Goal: Task Accomplishment & Management: Manage account settings

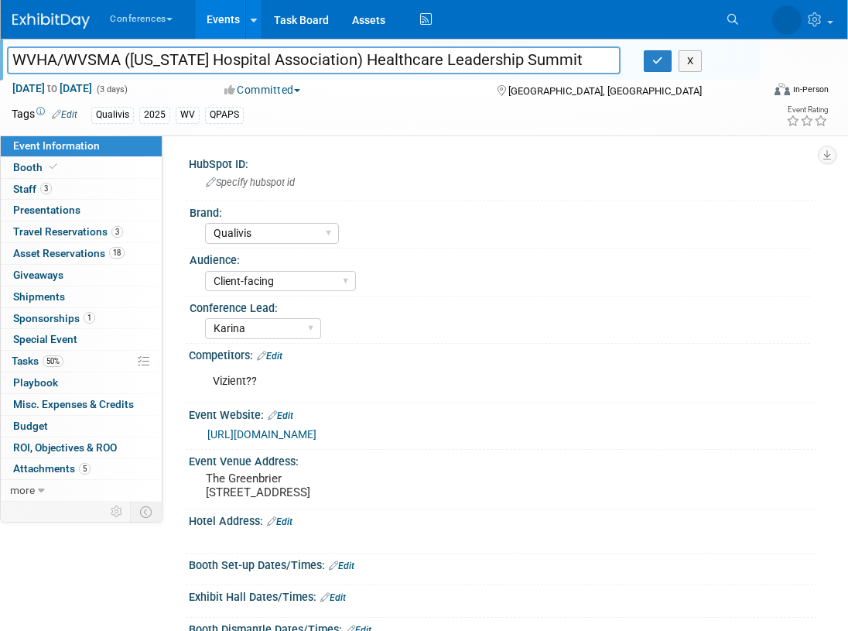
select select "Qualivis"
select select "Client-facing"
select select "Karina"
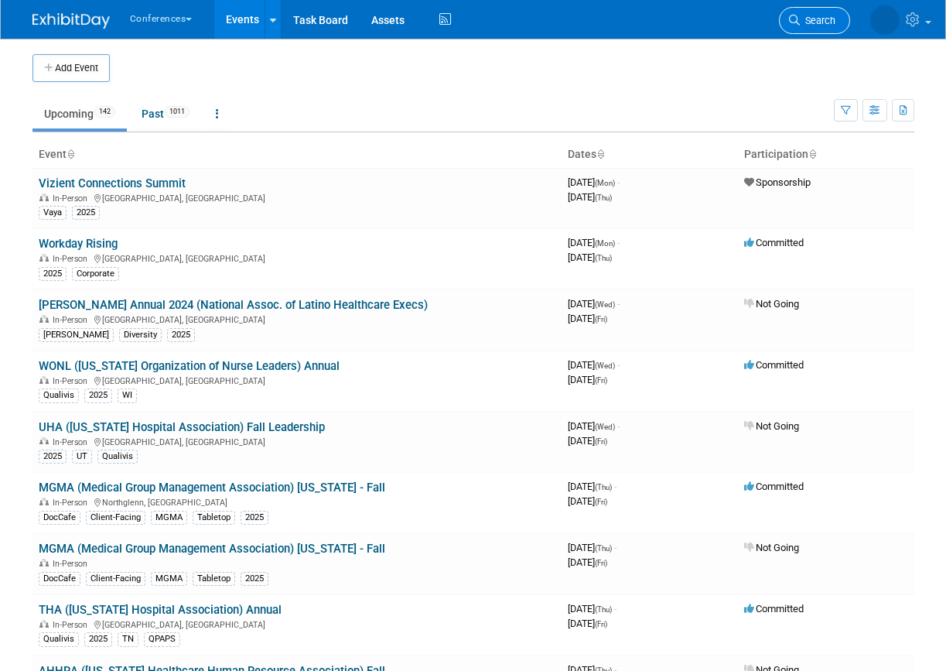
click at [792, 19] on icon at bounding box center [794, 20] width 11 height 11
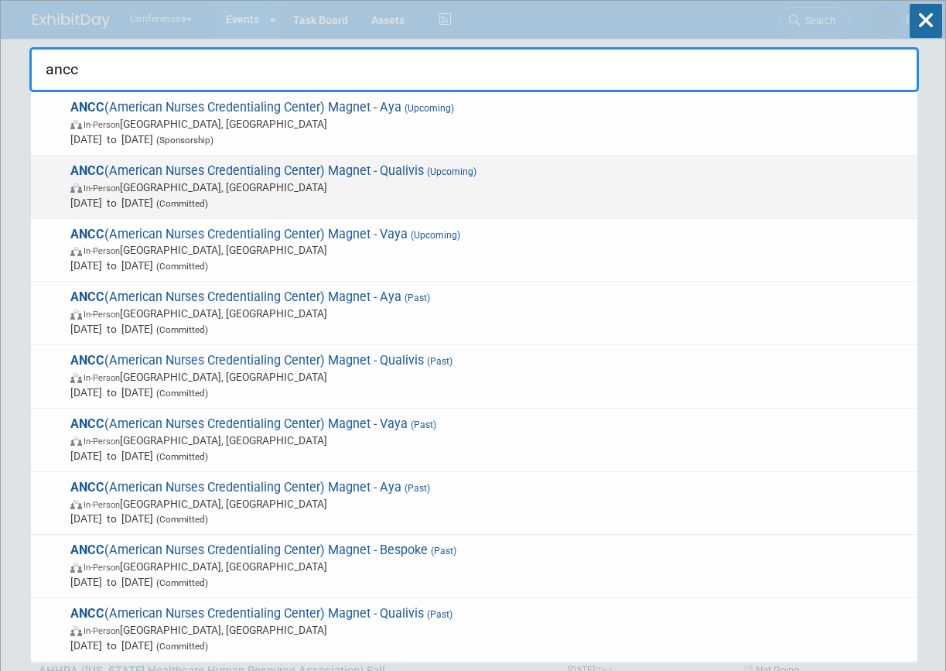
type input "ancc"
click at [351, 195] on span "Oct 8, 2025 to Oct 10, 2025 (Committed)" at bounding box center [490, 202] width 840 height 15
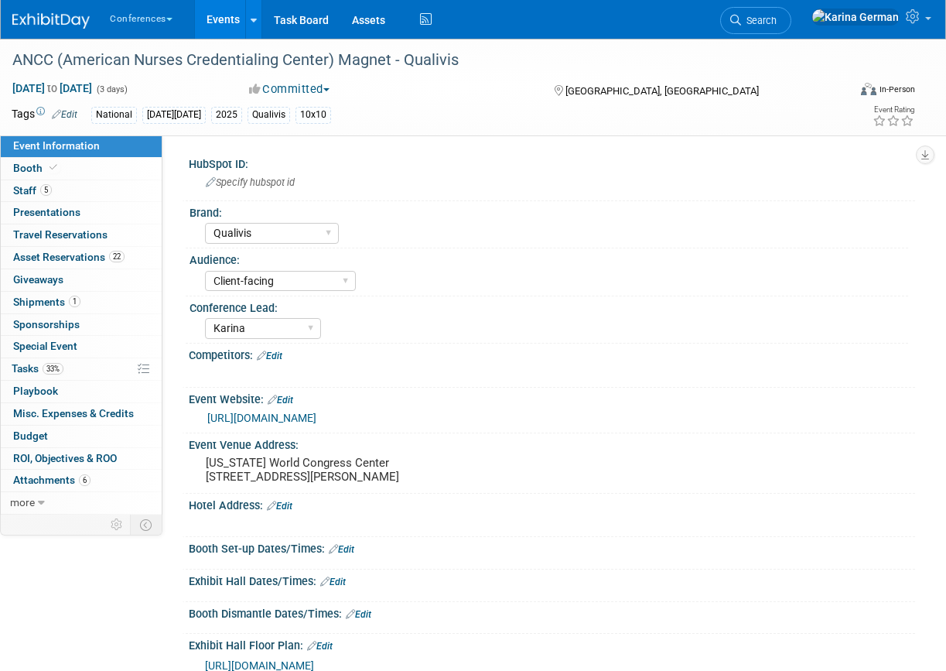
select select "Qualivis"
select select "Client-facing"
select select "Karina"
click at [97, 368] on link "33% Tasks 33%" at bounding box center [81, 369] width 161 height 22
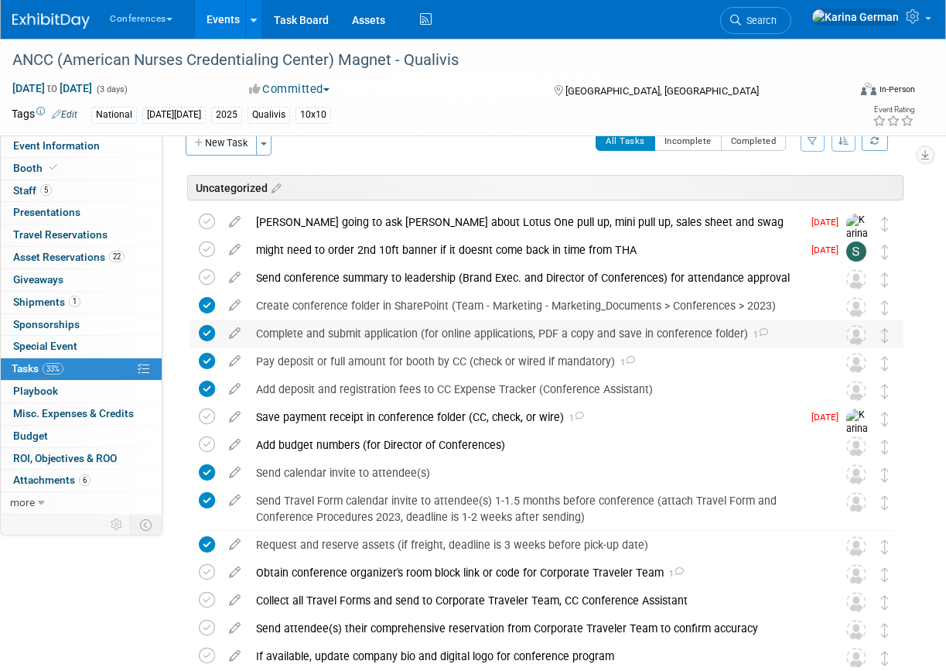
scroll to position [27, 0]
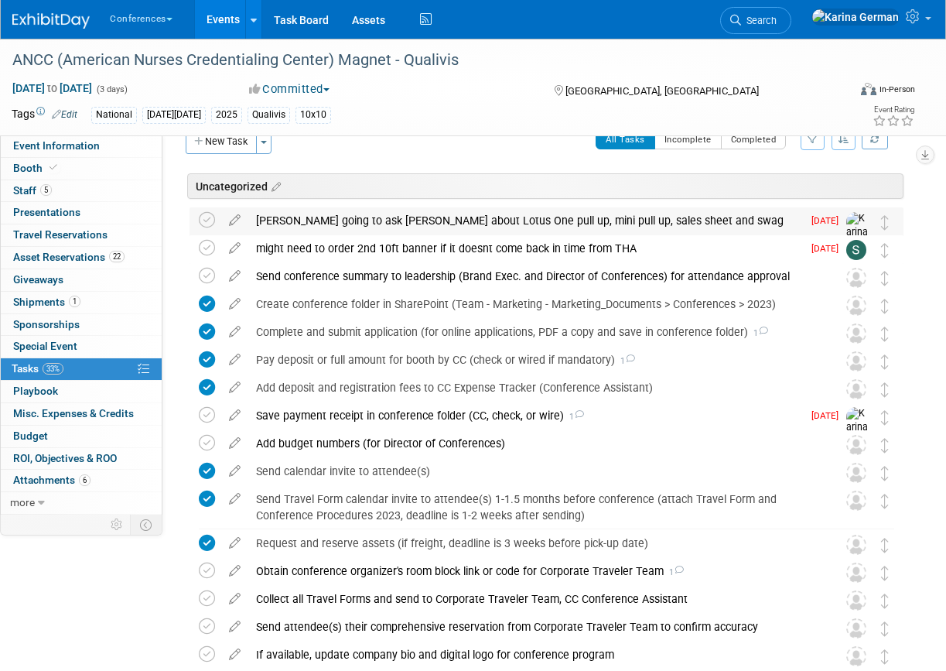
click at [325, 230] on div "[PERSON_NAME] going to ask [PERSON_NAME] about Lotus One pull up, mini pull up,…" at bounding box center [525, 220] width 554 height 26
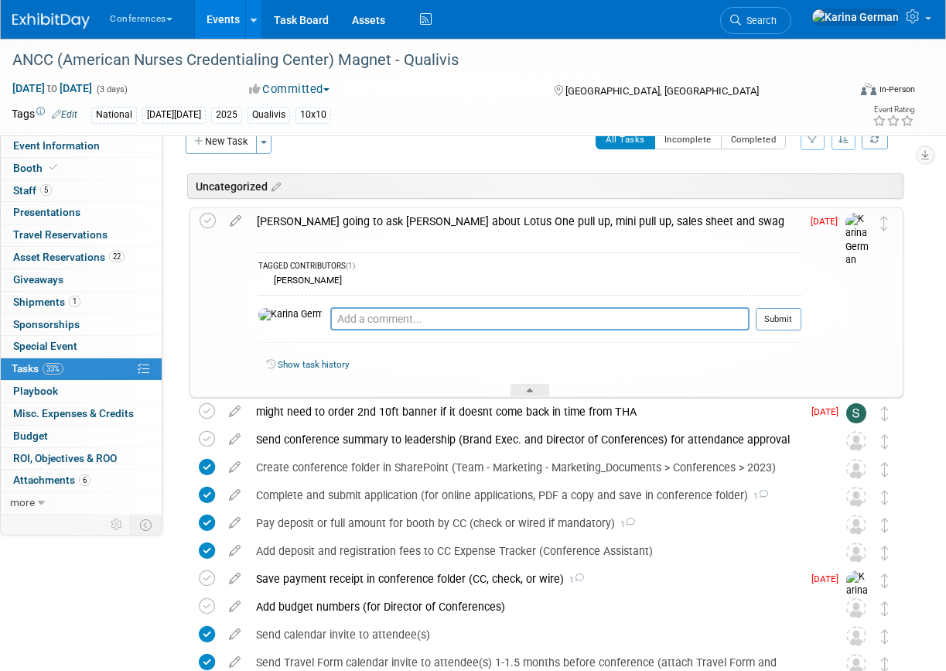
click at [325, 230] on div "[PERSON_NAME] going to ask [PERSON_NAME] about Lotus One pull up, mini pull up,…" at bounding box center [525, 221] width 553 height 26
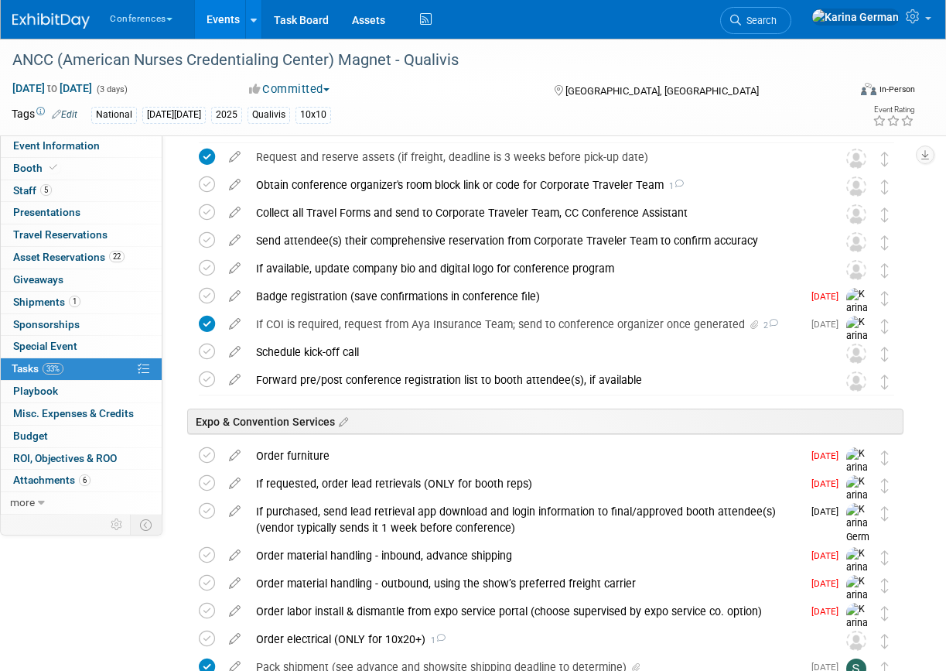
scroll to position [416, 0]
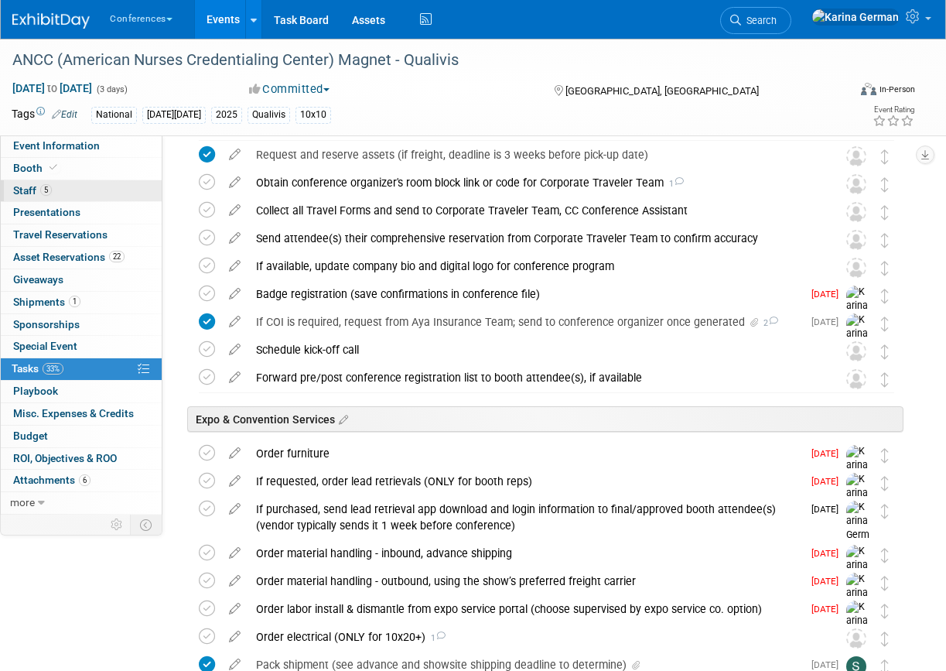
click at [86, 190] on link "5 Staff 5" at bounding box center [81, 191] width 161 height 22
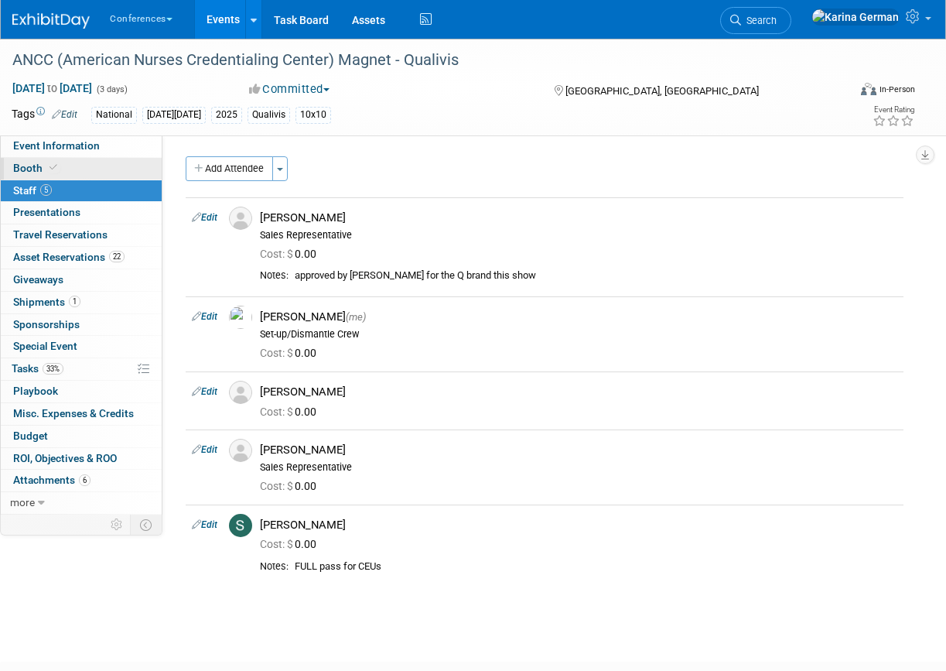
click at [101, 165] on link "Booth" at bounding box center [81, 169] width 161 height 22
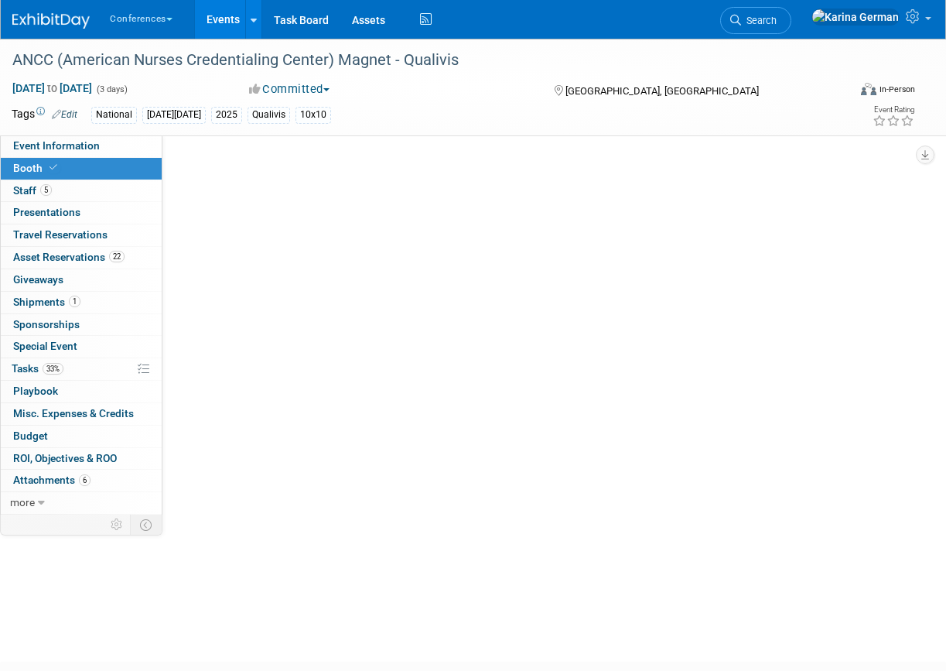
select select "10'x10'"
select select "Yes"
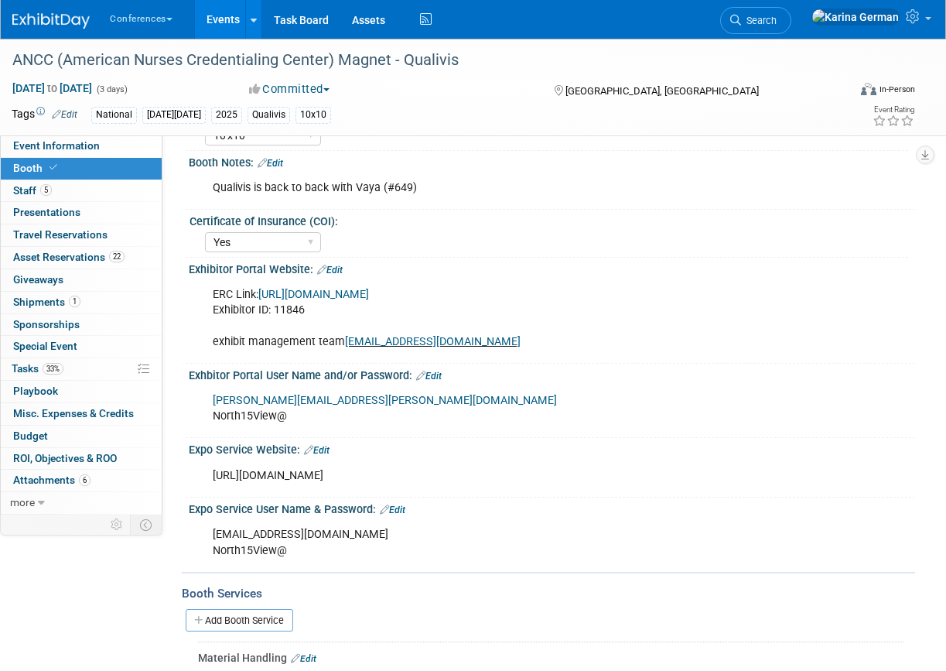
scroll to position [204, 0]
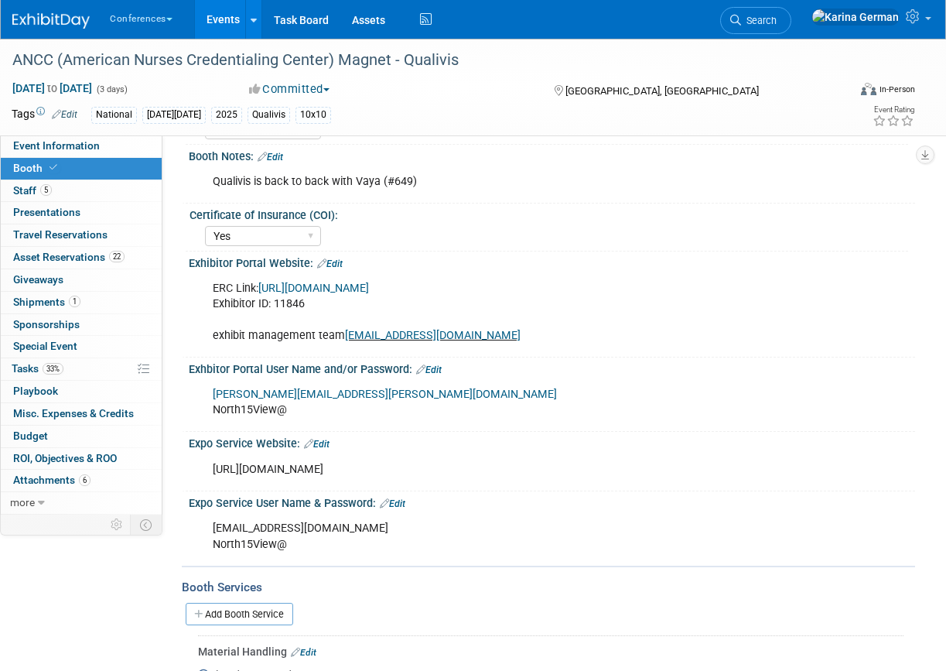
click at [330, 470] on div "[URL][DOMAIN_NAME]" at bounding box center [486, 469] width 569 height 31
copy div "[URL][DOMAIN_NAME]"
drag, startPoint x: 356, startPoint y: 527, endPoint x: 202, endPoint y: 529, distance: 154.0
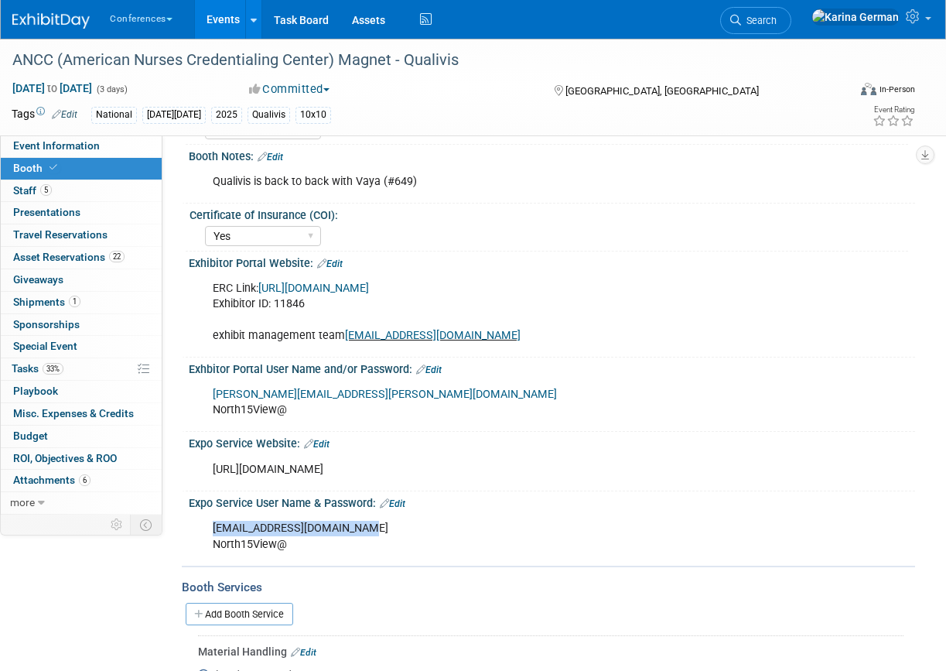
click at [202, 529] on div "[EMAIL_ADDRESS][DOMAIN_NAME] North15View@" at bounding box center [486, 536] width 569 height 46
copy div "[EMAIL_ADDRESS][DOMAIN_NAME]"
drag, startPoint x: 297, startPoint y: 546, endPoint x: 204, endPoint y: 545, distance: 93.6
click at [204, 545] on div "[EMAIL_ADDRESS][DOMAIN_NAME] North15View@" at bounding box center [486, 536] width 569 height 46
copy div "North15View@"
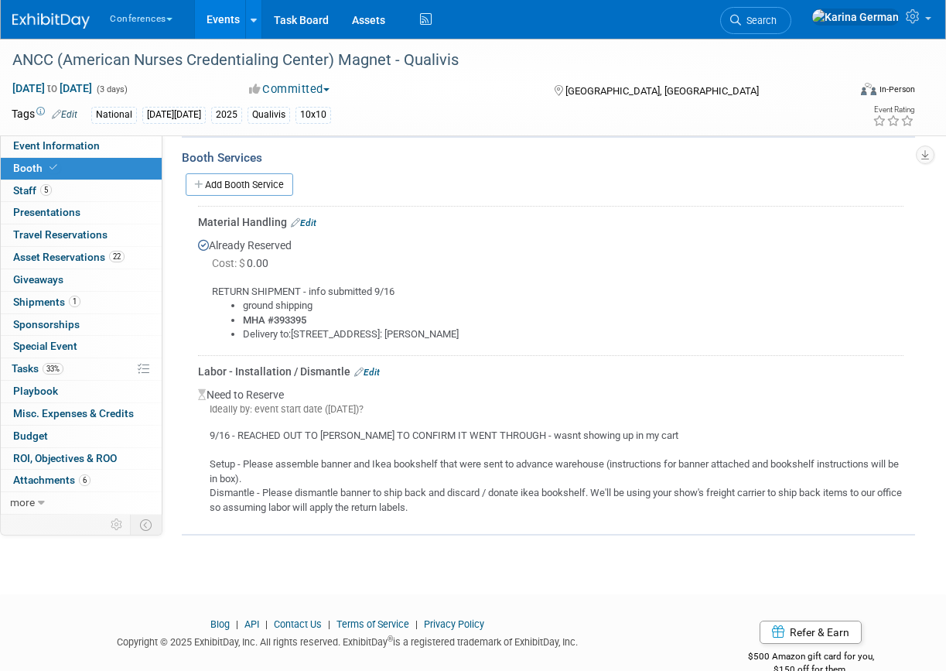
scroll to position [626, 0]
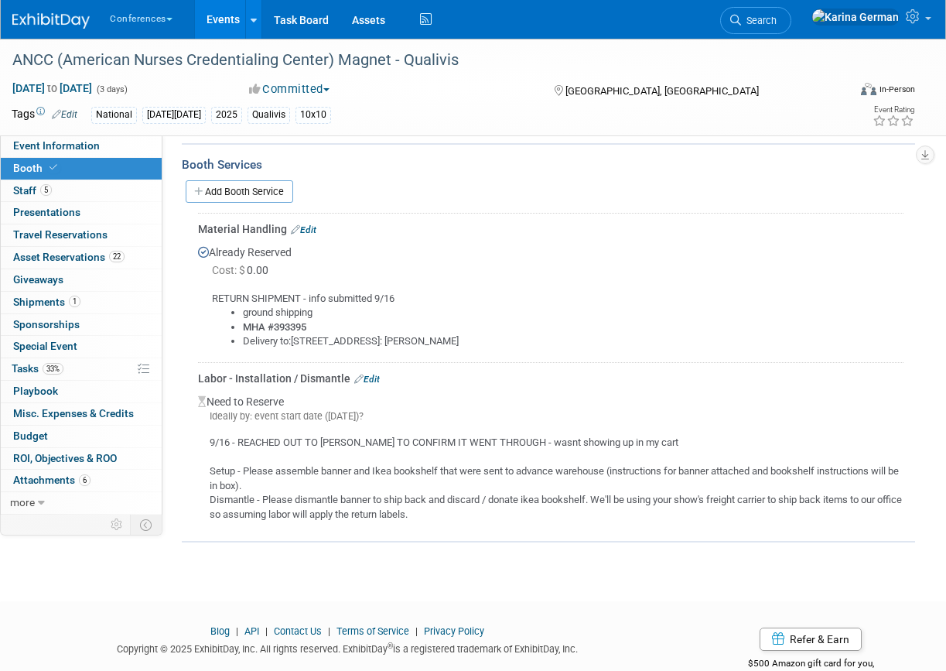
click at [370, 376] on link "Edit" at bounding box center [367, 379] width 26 height 11
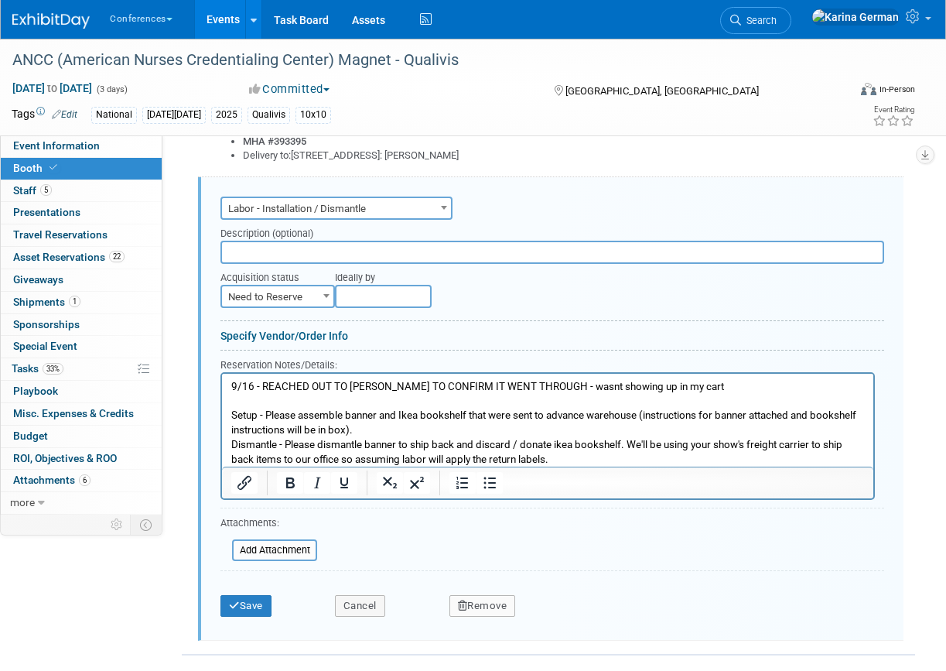
scroll to position [844, 0]
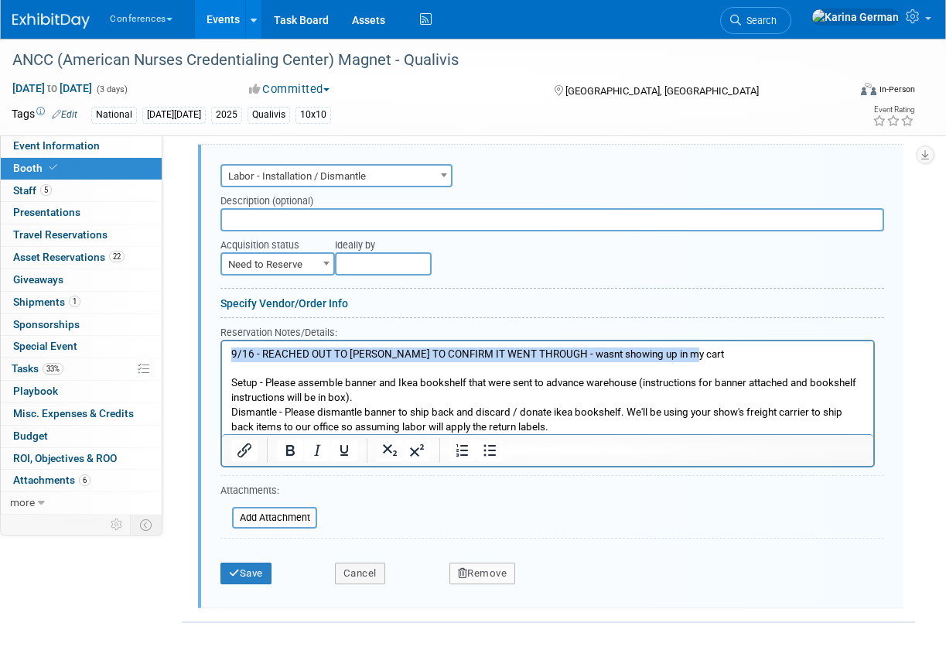
drag, startPoint x: 694, startPoint y: 355, endPoint x: 220, endPoint y: 358, distance: 474.4
click at [222, 358] on html "9/16 - REACHED OUT TO [PERSON_NAME] TO CONFIRM IT WENT THROUGH - wasnt showing …" at bounding box center [548, 386] width 652 height 93
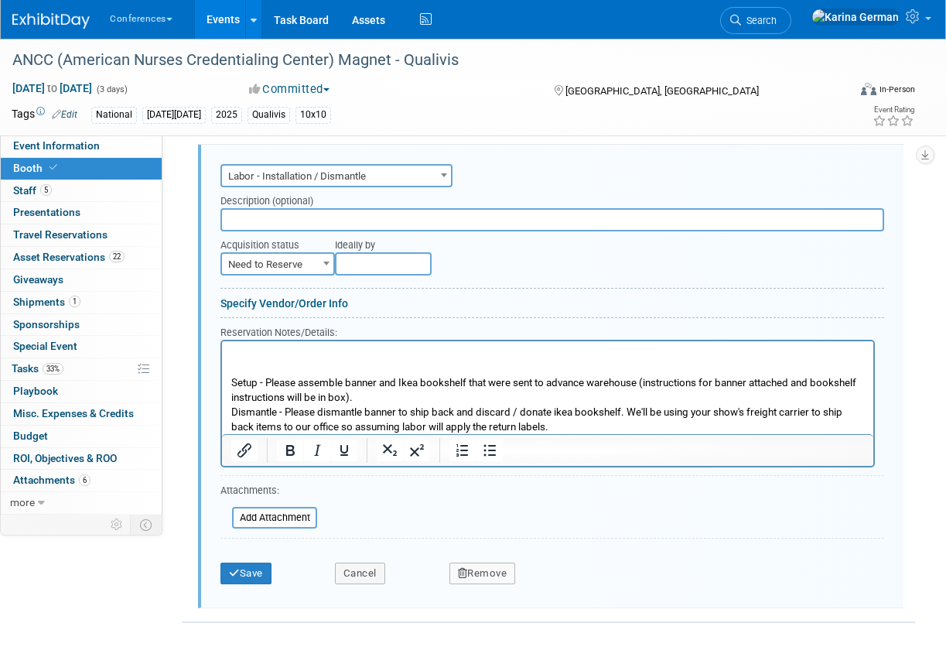
click at [361, 393] on p "Setup - Please assemble banner and Ikea bookshelf that were sent to advance war…" at bounding box center [548, 390] width 634 height 87
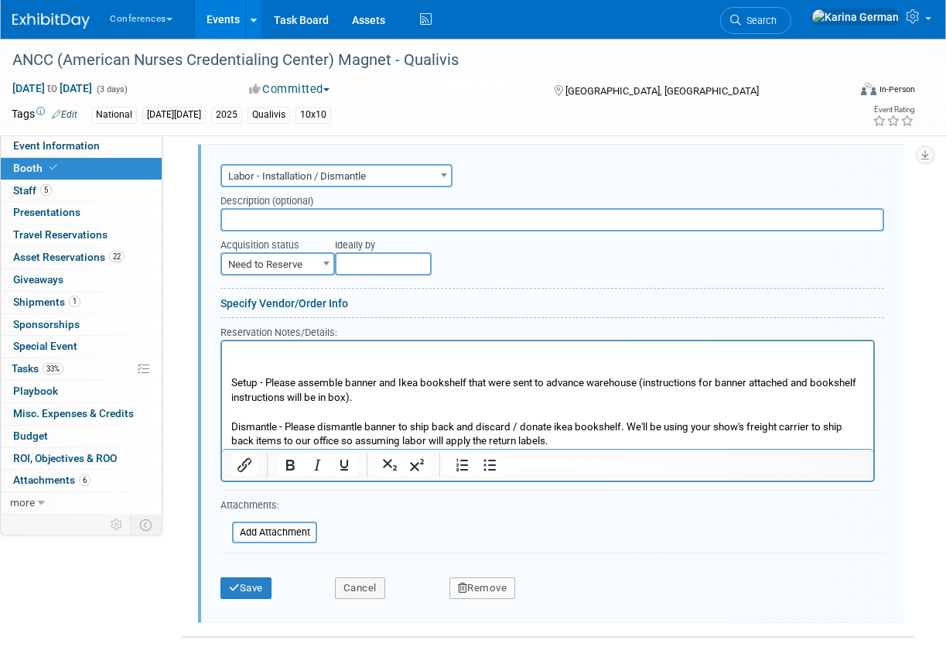
click at [395, 359] on p "Setup - Please assemble banner and Ikea bookshelf that were sent to advance war…" at bounding box center [548, 376] width 634 height 58
click at [300, 261] on span "Need to Reserve" at bounding box center [277, 265] width 111 height 22
select select "2"
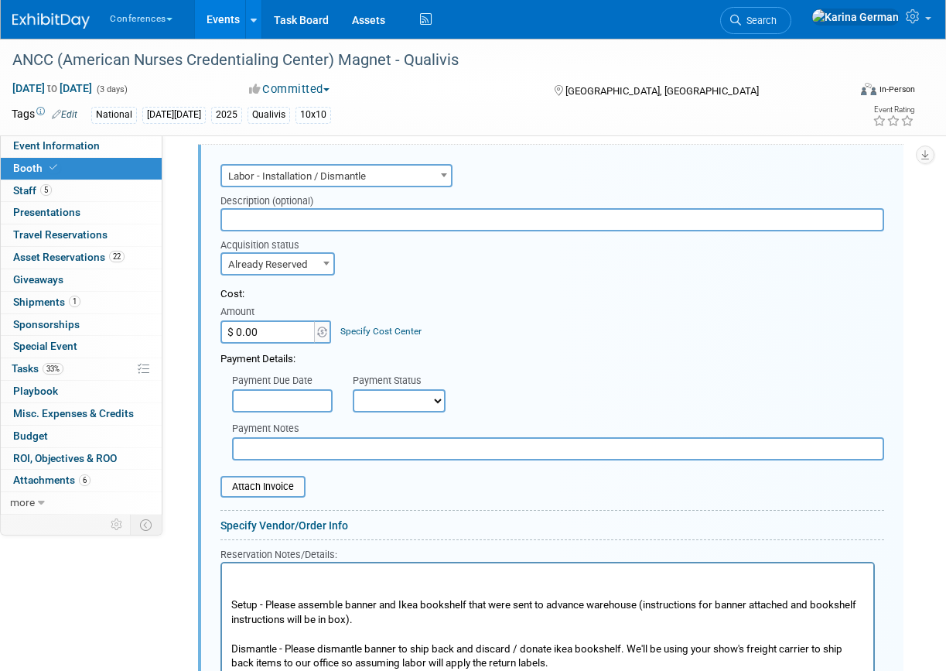
click at [392, 333] on link "Specify Cost Center" at bounding box center [380, 331] width 81 height 11
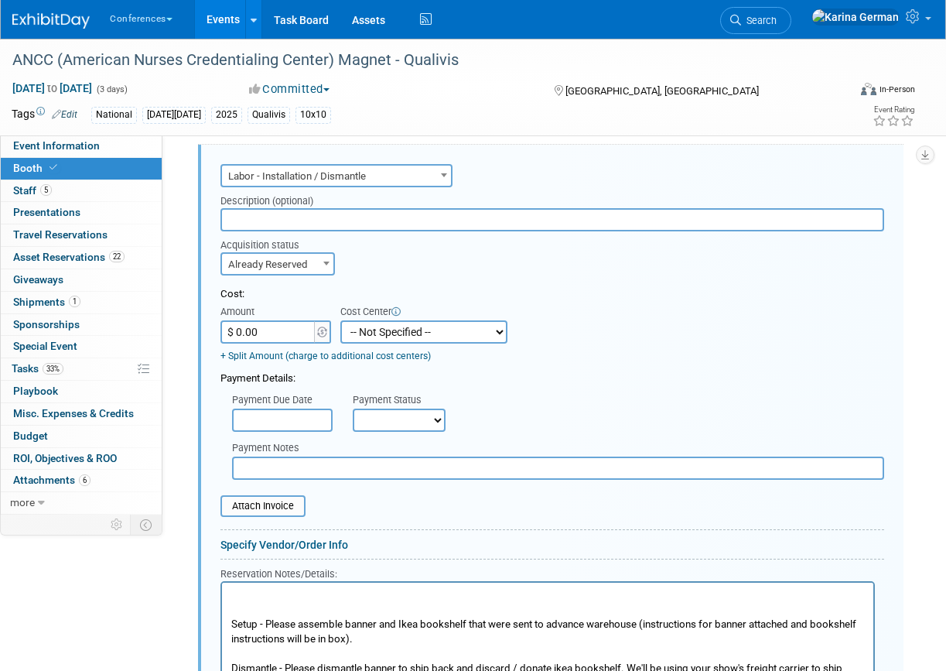
click at [392, 333] on select "-- Not Specified -- Aya Education Aya Healthcare Aya Locums Bespoke Corporate […" at bounding box center [423, 331] width 167 height 23
select select "18965874"
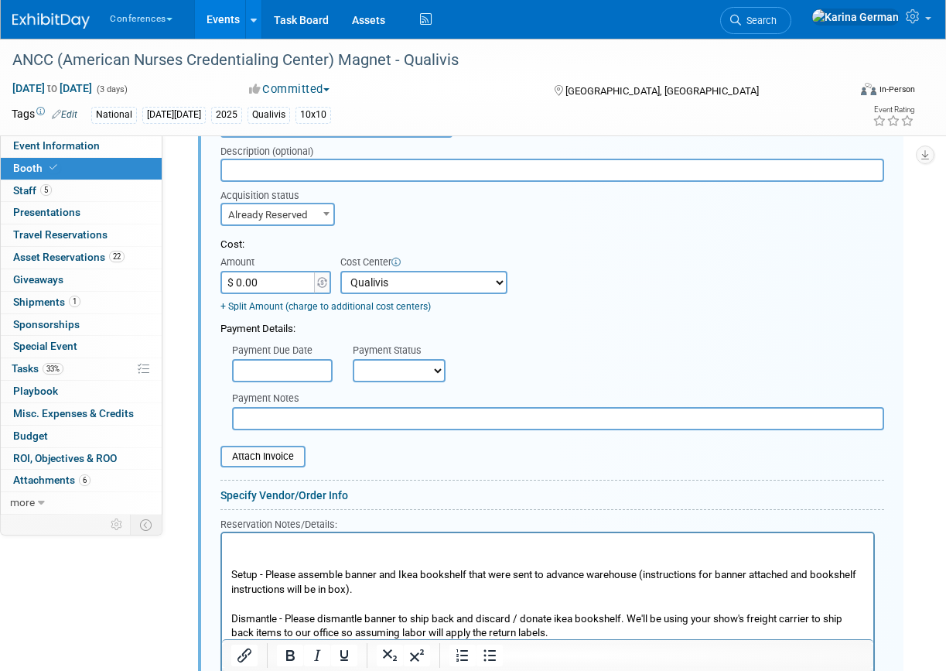
scroll to position [900, 0]
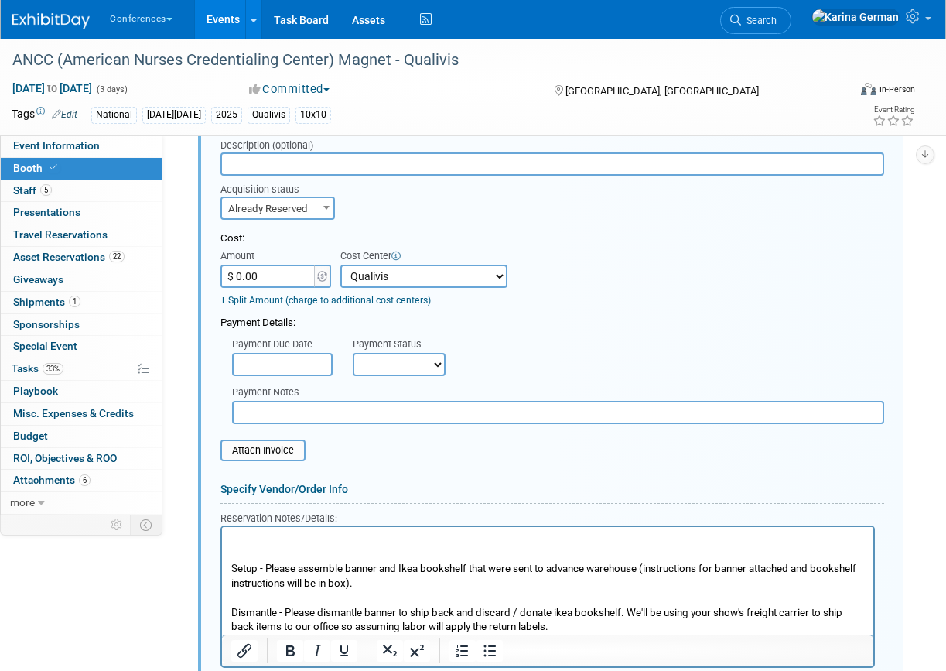
click at [306, 408] on input "text" at bounding box center [558, 412] width 652 height 23
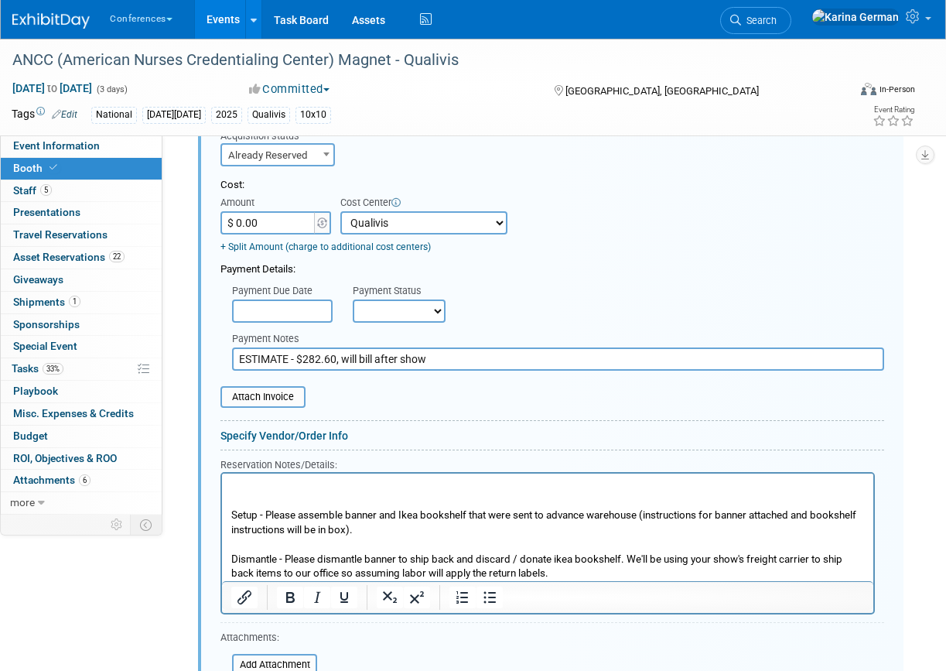
scroll to position [970, 0]
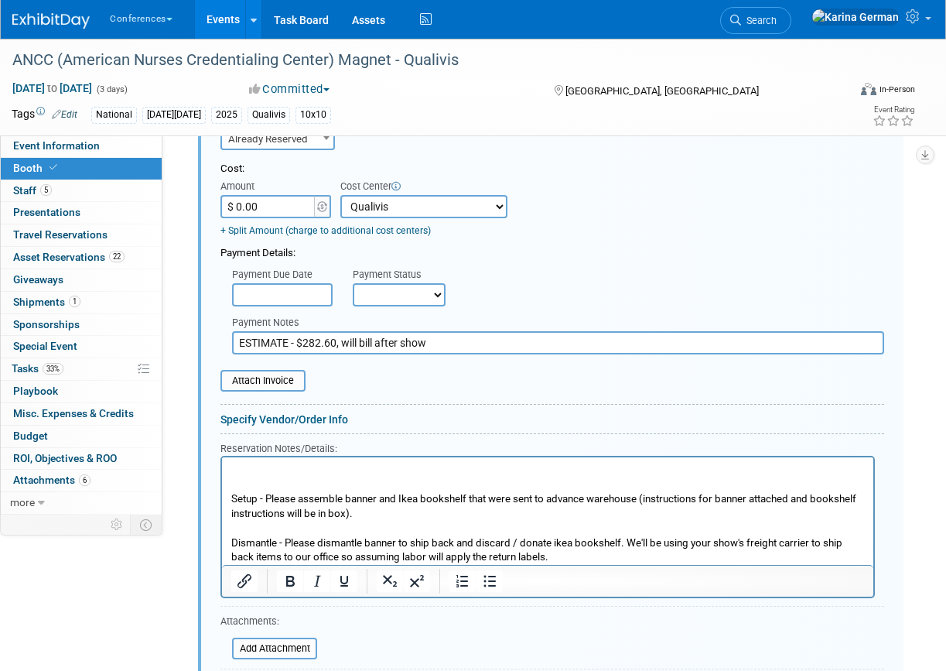
click at [371, 337] on input "ESTIMATE - $282.60, will bill after show" at bounding box center [558, 342] width 652 height 23
click at [375, 339] on input "ESTIMATE - $282.60, will bill after show" at bounding box center [558, 342] width 652 height 23
type input "ESTIMATE - $282.60, will billed after show"
click at [316, 471] on p "Setup - Please assemble banner and Ikea bookshelf that were sent to advance war…" at bounding box center [548, 493] width 634 height 58
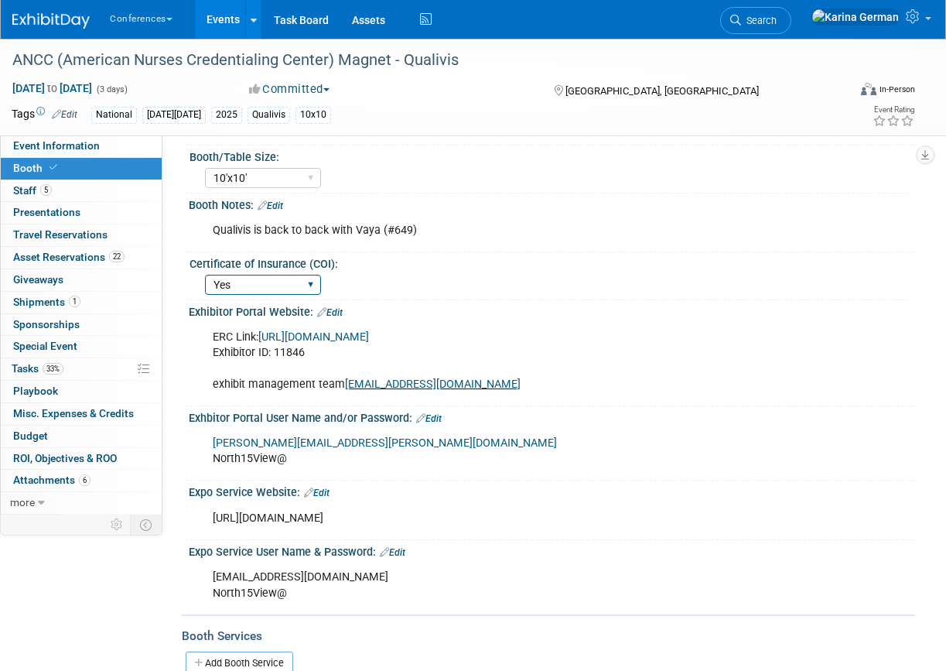
scroll to position [176, 0]
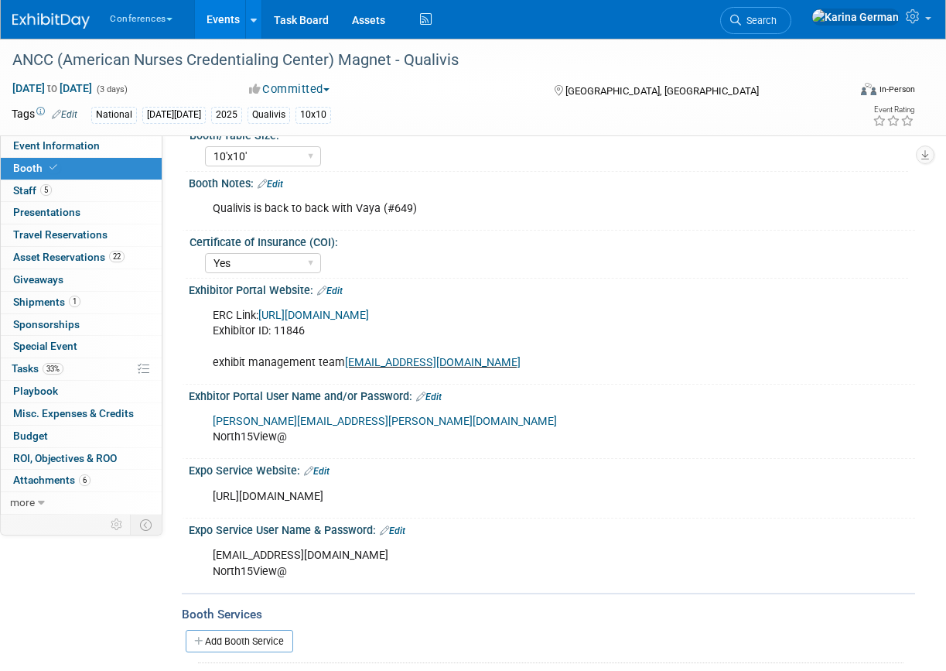
click at [78, 179] on div "Booth Booth" at bounding box center [81, 169] width 161 height 22
click at [78, 141] on span "Event Information" at bounding box center [56, 145] width 87 height 12
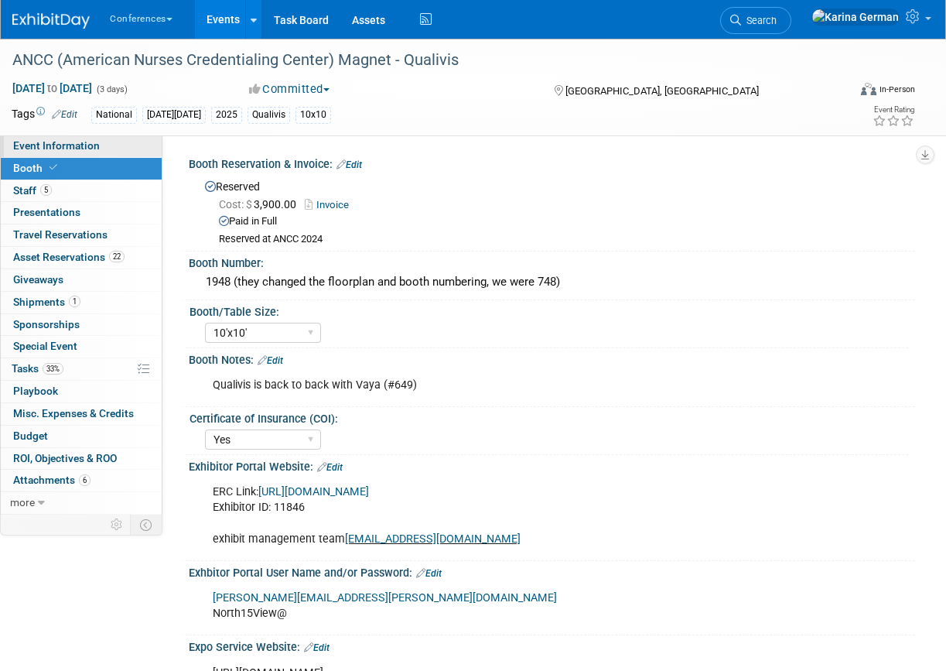
select select "Qualivis"
select select "Client-facing"
select select "Karina"
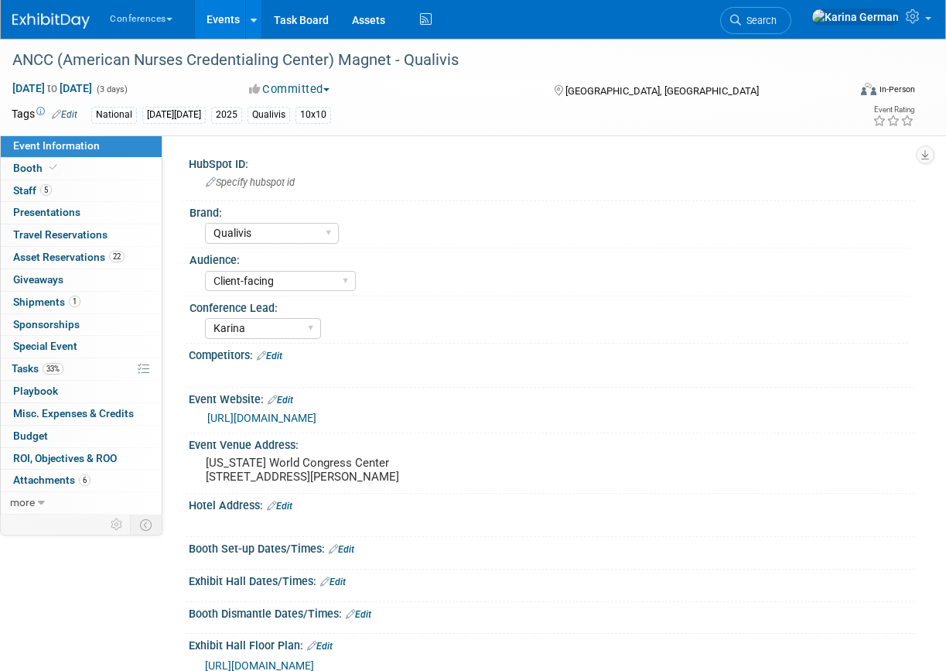
scroll to position [134, 0]
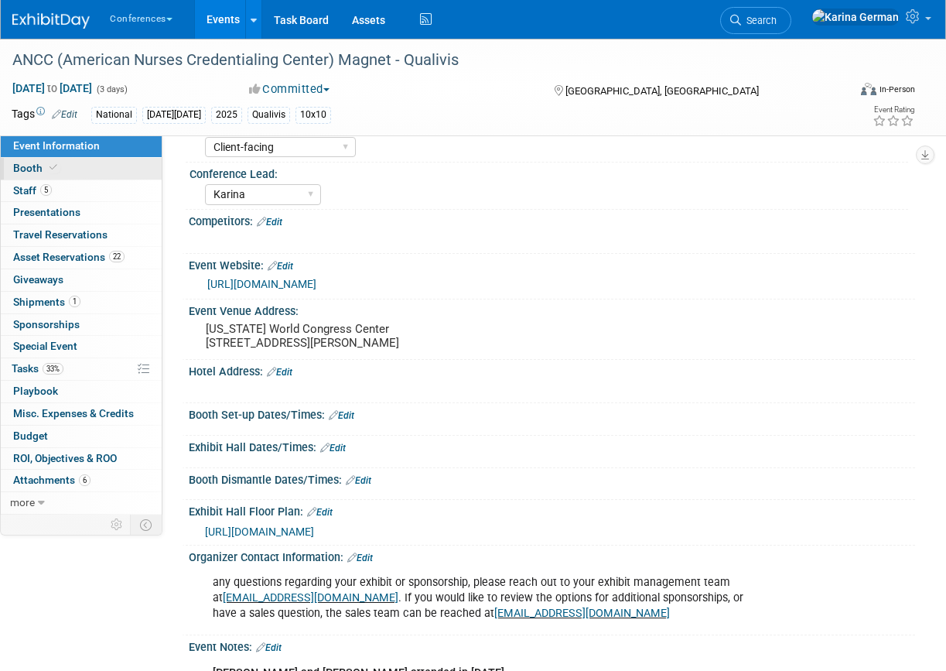
click at [82, 166] on link "Booth" at bounding box center [81, 169] width 161 height 22
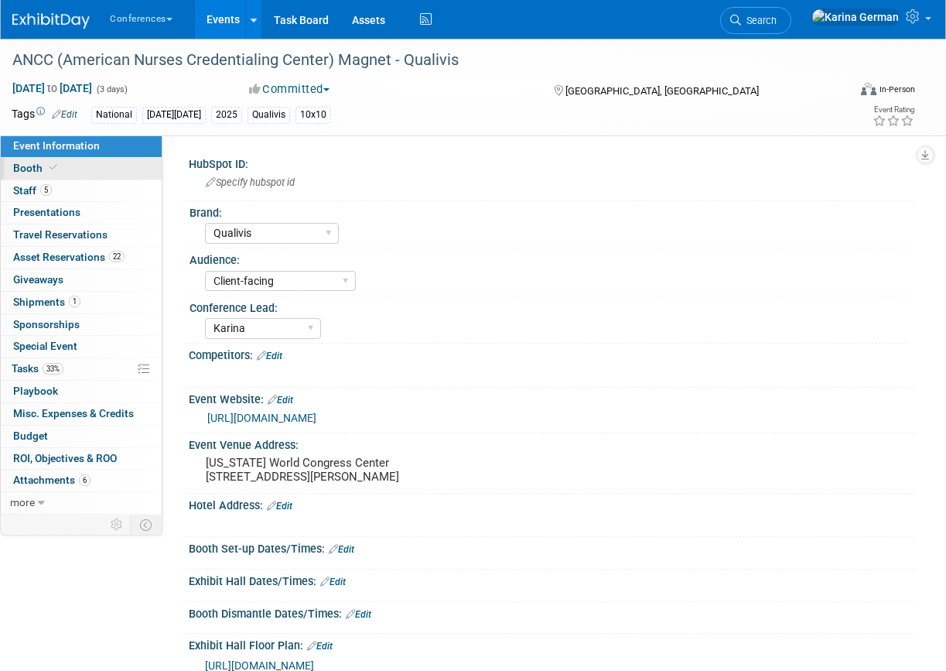
select select "10'x10'"
select select "Yes"
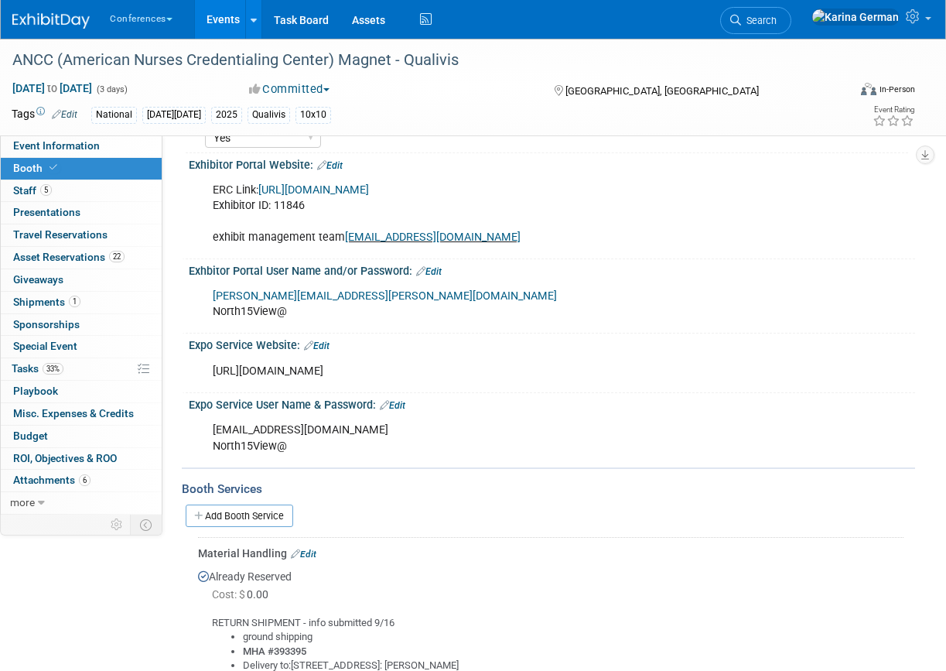
scroll to position [313, 0]
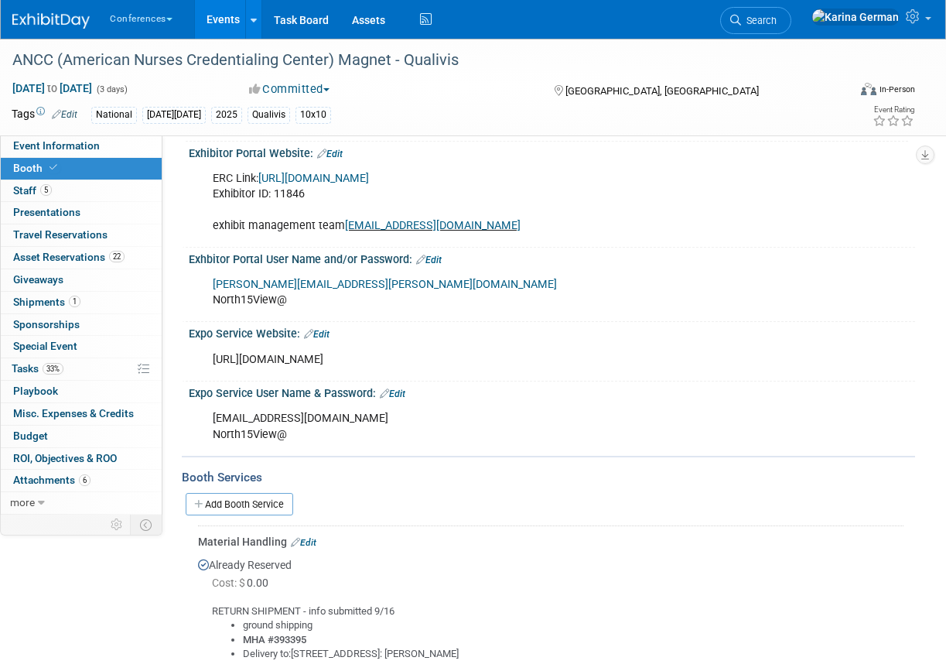
click at [306, 362] on div "[URL][DOMAIN_NAME]" at bounding box center [486, 359] width 569 height 31
copy div "[URL][DOMAIN_NAME]"
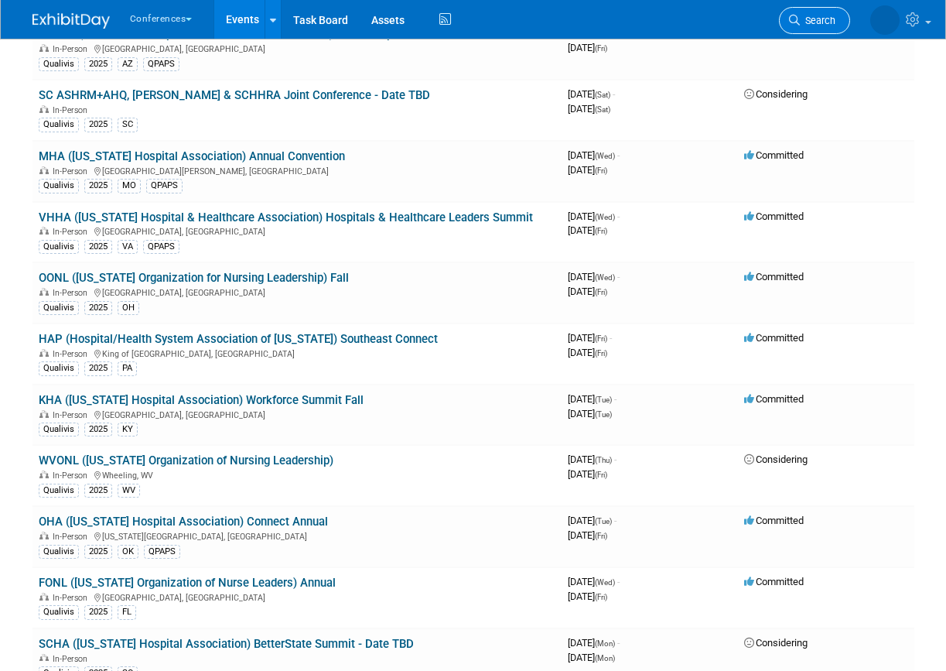
click at [820, 18] on span "Search" at bounding box center [818, 21] width 36 height 12
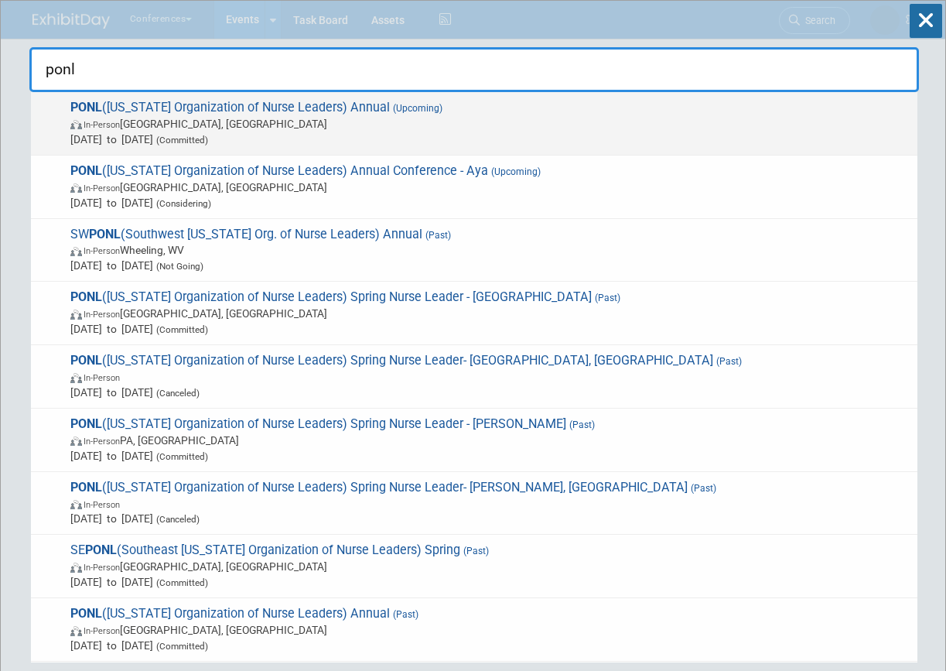
type input "ponl"
click at [407, 111] on span "(Upcoming)" at bounding box center [416, 108] width 53 height 11
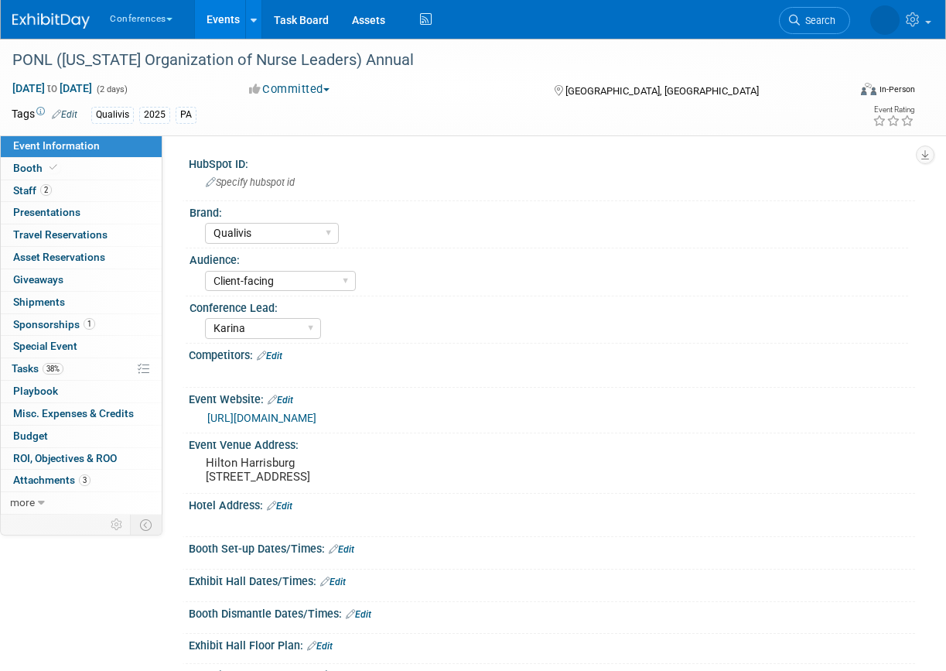
select select "Qualivis"
select select "Client-facing"
select select "Karina"
click at [82, 371] on link "38% Tasks 38%" at bounding box center [81, 369] width 161 height 22
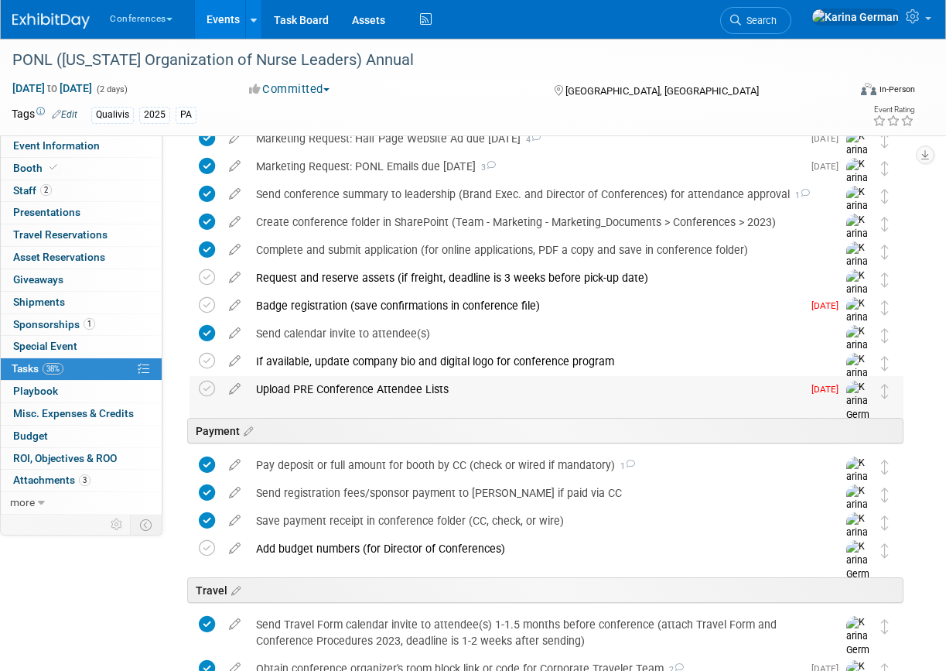
click at [405, 388] on div "Upload PRE Conference Attendee Lists" at bounding box center [525, 389] width 554 height 26
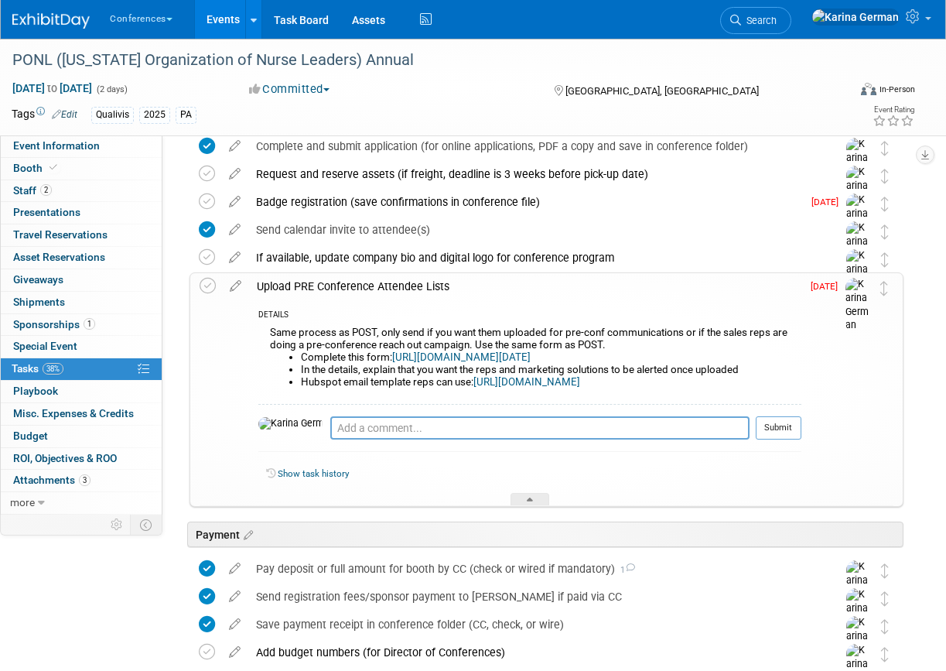
scroll to position [293, 0]
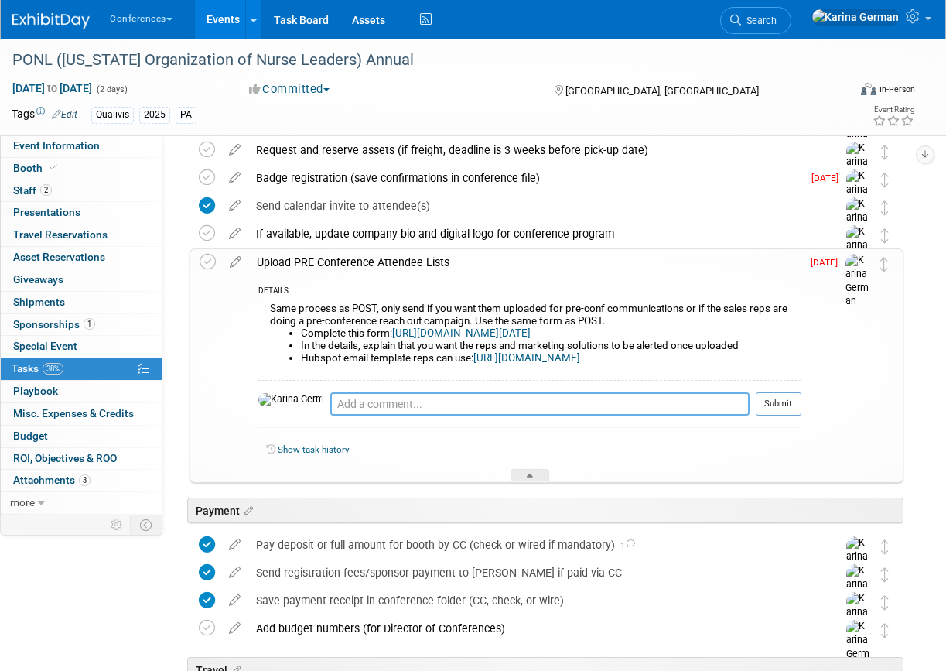
click at [362, 409] on textarea at bounding box center [539, 403] width 419 height 23
type textarea "requested list"
click at [788, 392] on button "Submit" at bounding box center [779, 403] width 46 height 23
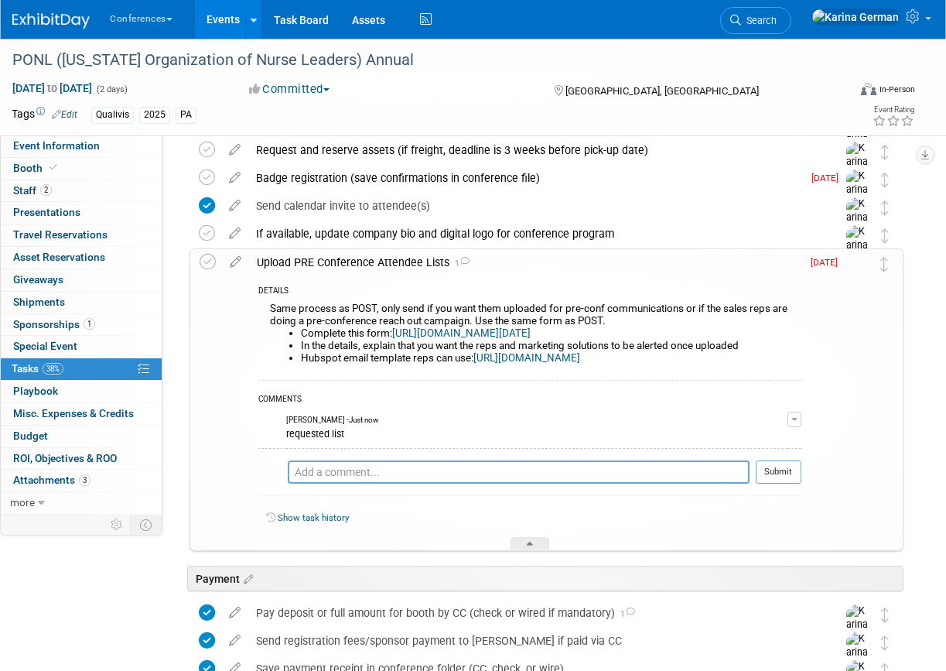
click at [376, 278] on div "DETAILS Same process as POST, only send if you want them uploaded for pre-conf …" at bounding box center [525, 413] width 553 height 274
click at [368, 265] on div "Upload PRE Conference Attendee Lists 1" at bounding box center [525, 262] width 553 height 26
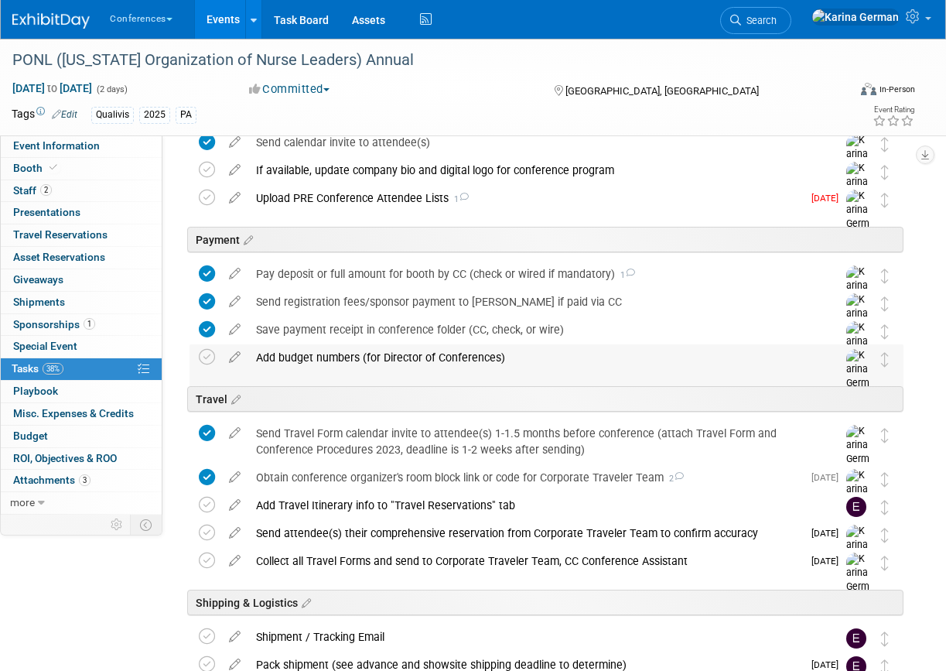
scroll to position [0, 0]
